Goal: Information Seeking & Learning: Learn about a topic

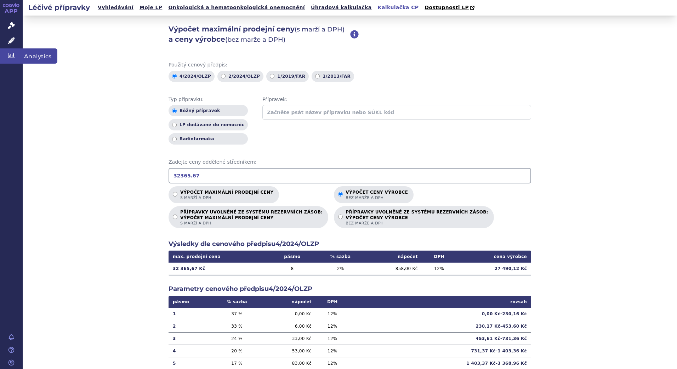
click at [38, 56] on span "Analytics" at bounding box center [40, 55] width 35 height 15
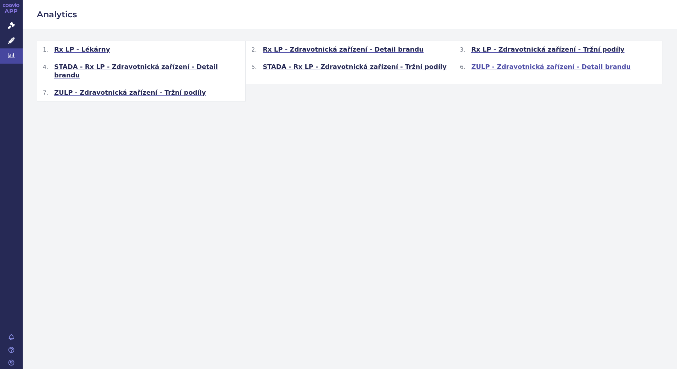
click at [513, 65] on span "ZULP - Zdravotnická zařízení - Detail brandu" at bounding box center [550, 67] width 159 height 8
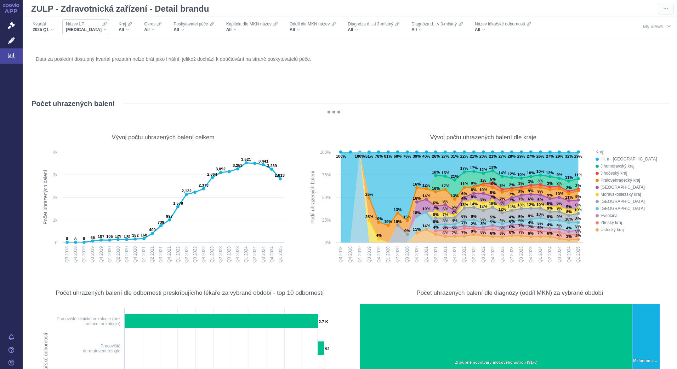
click at [91, 29] on div "BAVENCIO" at bounding box center [86, 30] width 41 height 6
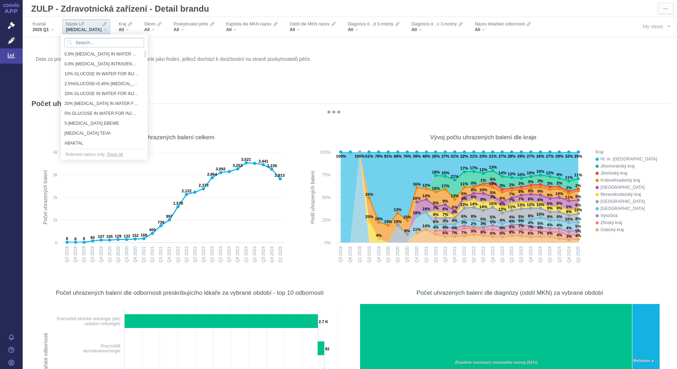
click at [97, 42] on input "Search attribute values" at bounding box center [104, 43] width 80 height 10
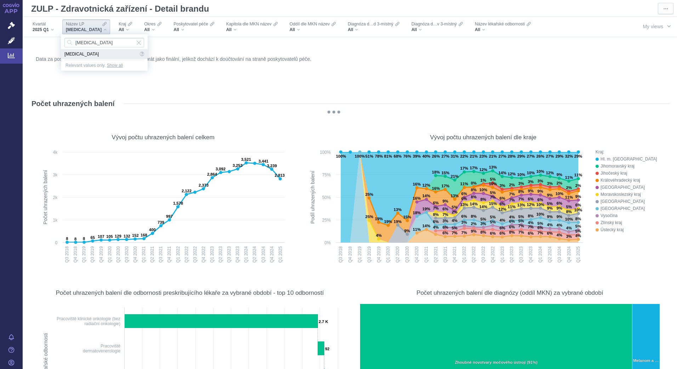
type input "eylea"
click at [72, 54] on span "EYLEA" at bounding box center [101, 54] width 74 height 10
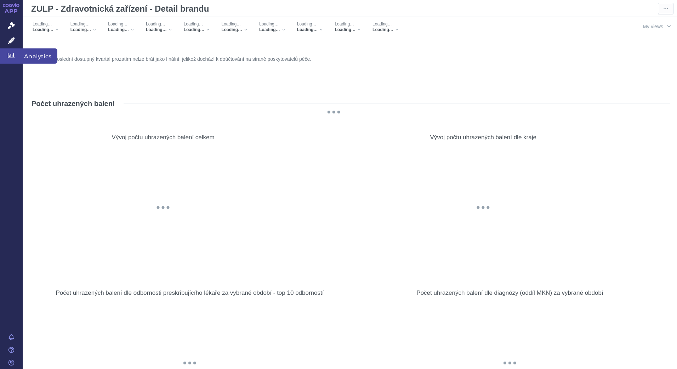
click at [36, 58] on span "Analytics" at bounding box center [40, 55] width 35 height 15
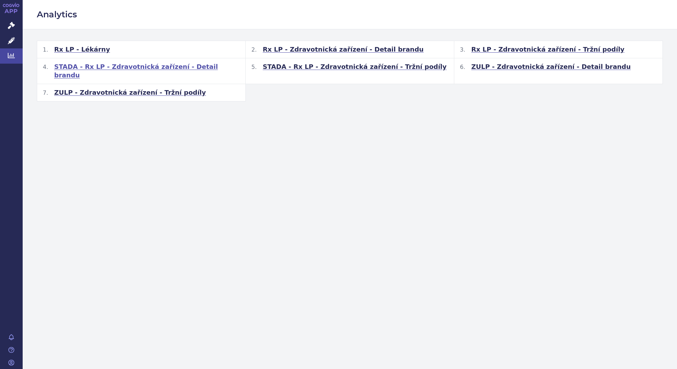
click at [127, 69] on span "STADA - Rx LP - Zdravotnická zařízení - Detail brandu" at bounding box center [146, 71] width 185 height 17
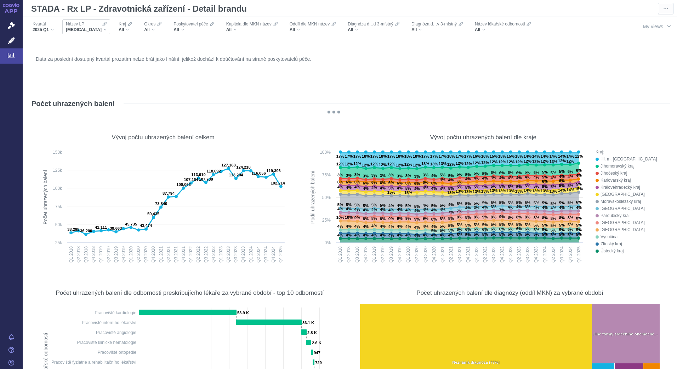
click at [87, 30] on div "[MEDICAL_DATA]" at bounding box center [86, 30] width 41 height 6
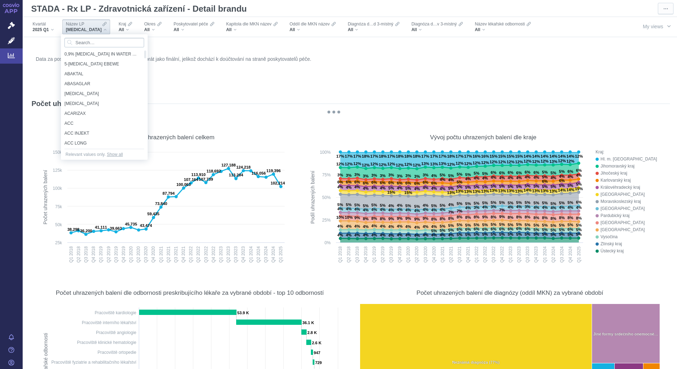
click at [99, 41] on input "Search attribute values" at bounding box center [104, 43] width 80 height 10
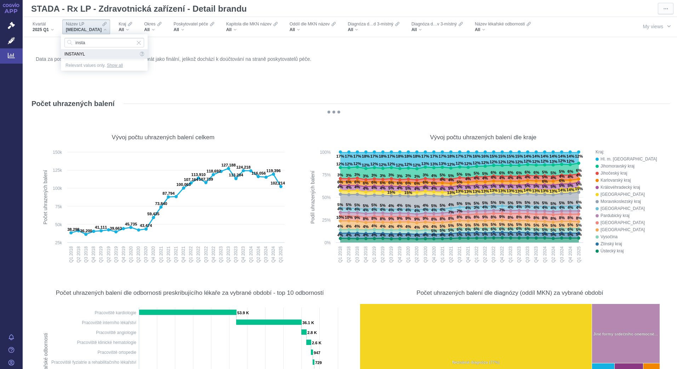
type input "insta"
click at [88, 54] on span "INSTANYL" at bounding box center [101, 54] width 74 height 10
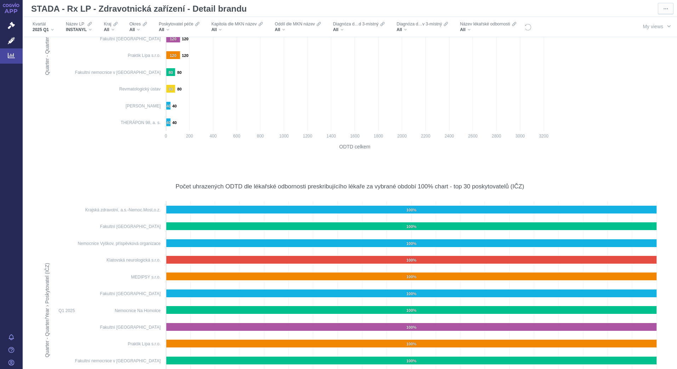
scroll to position [3645, 0]
